Goal: Task Accomplishment & Management: Use online tool/utility

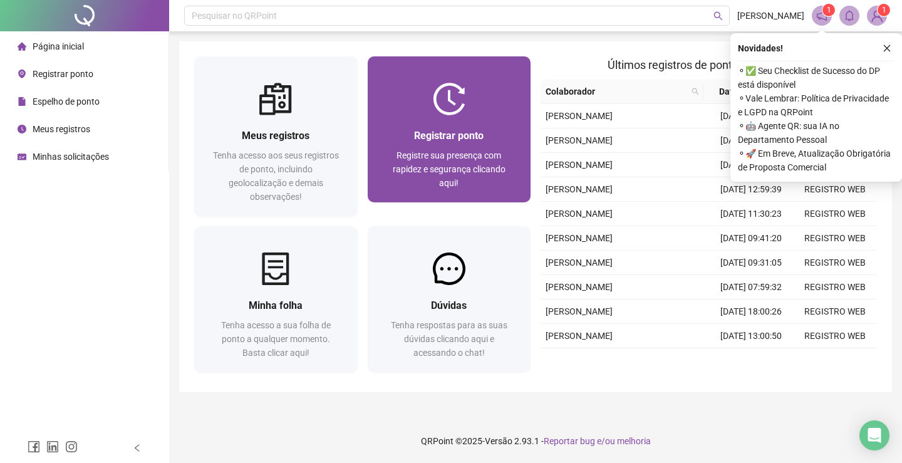
click at [454, 109] on img at bounding box center [449, 99] width 33 height 33
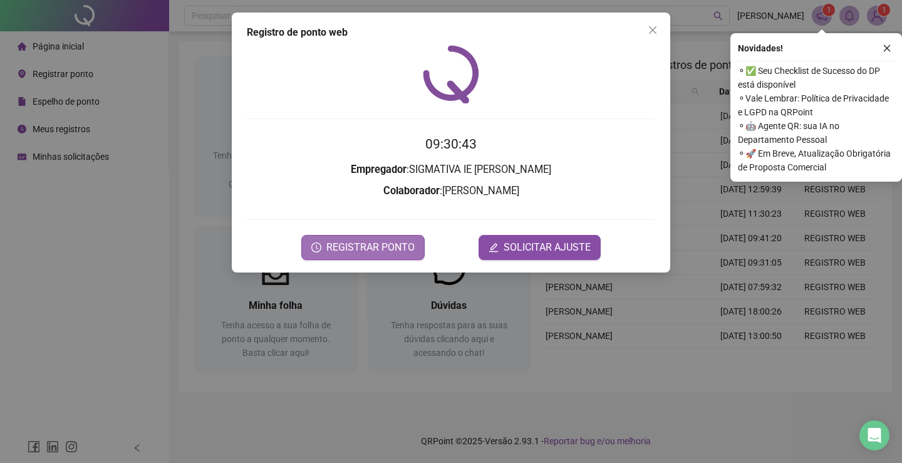
click at [373, 253] on span "REGISTRAR PONTO" at bounding box center [370, 247] width 88 height 15
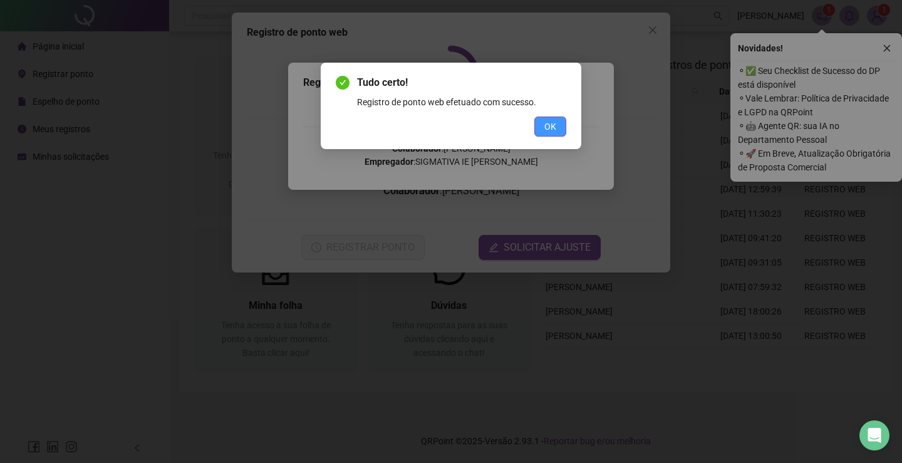
click at [550, 127] on span "OK" at bounding box center [550, 127] width 12 height 14
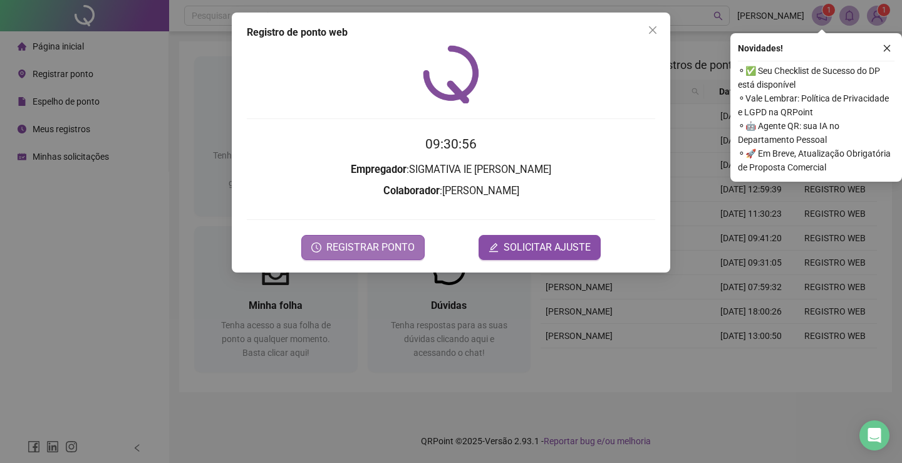
click at [351, 249] on span "REGISTRAR PONTO" at bounding box center [370, 247] width 88 height 15
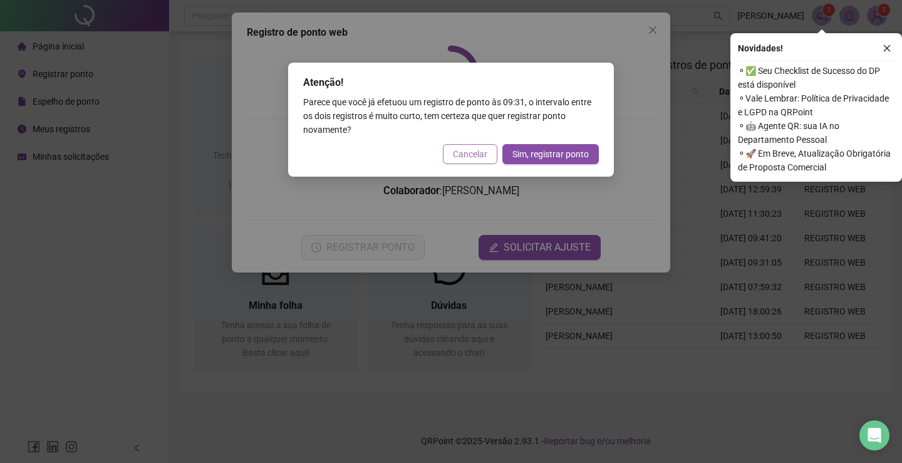
click at [462, 158] on span "Cancelar" at bounding box center [470, 154] width 34 height 14
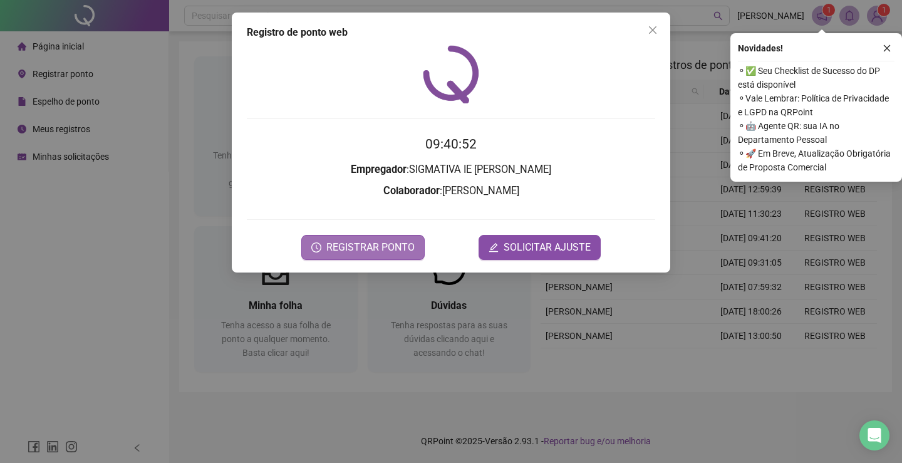
click at [372, 254] on span "REGISTRAR PONTO" at bounding box center [370, 247] width 88 height 15
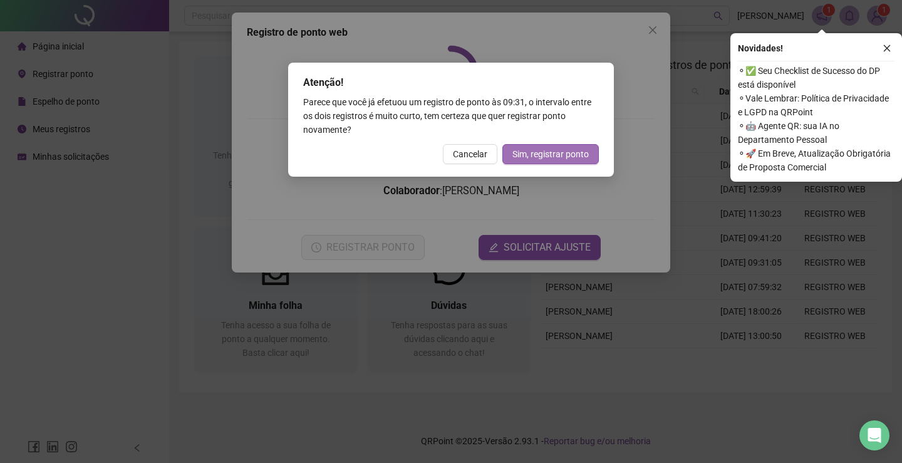
click at [537, 153] on span "Sim, registrar ponto" at bounding box center [550, 154] width 76 height 14
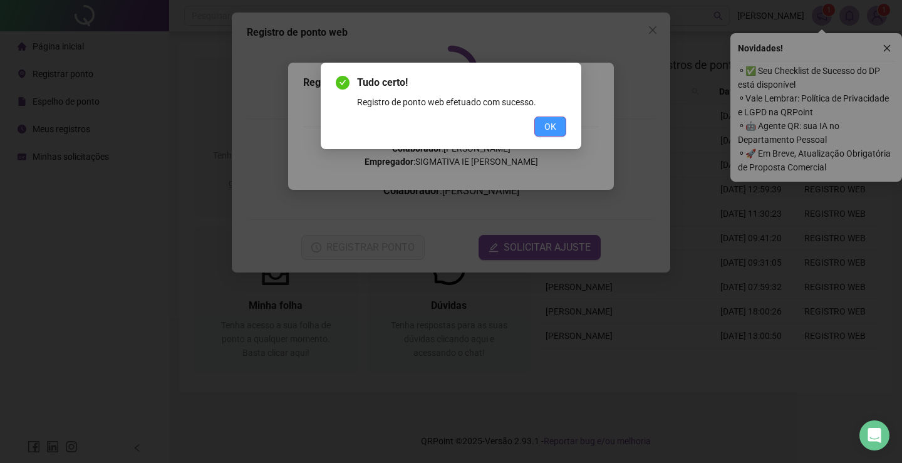
click at [547, 120] on span "OK" at bounding box center [550, 127] width 12 height 14
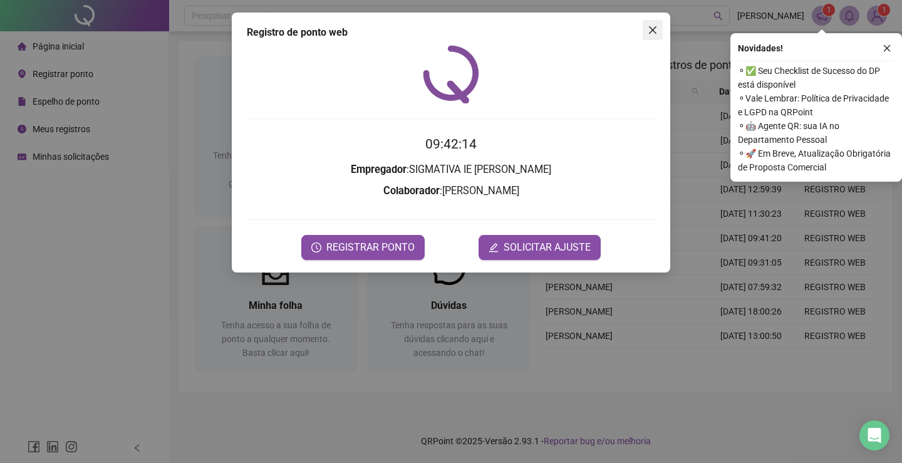
click at [649, 26] on icon "close" at bounding box center [653, 30] width 10 height 10
